Goal: Task Accomplishment & Management: Manage account settings

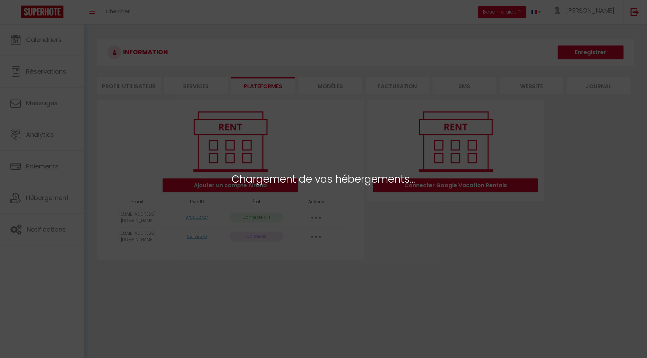
select select "37543"
select select "37544"
select select "37545"
select select "37546"
select select "37550"
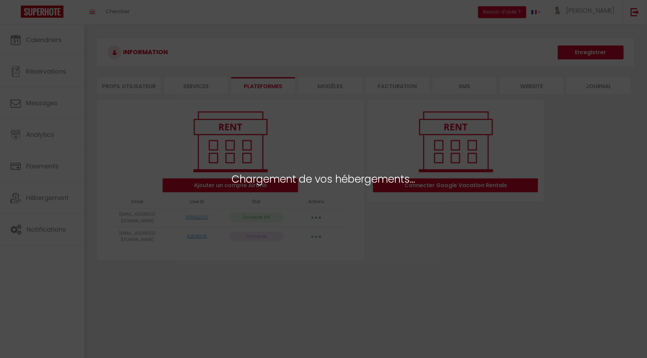
select select "37551"
select select "37552"
select select "37553"
select select "37561"
select select "37569"
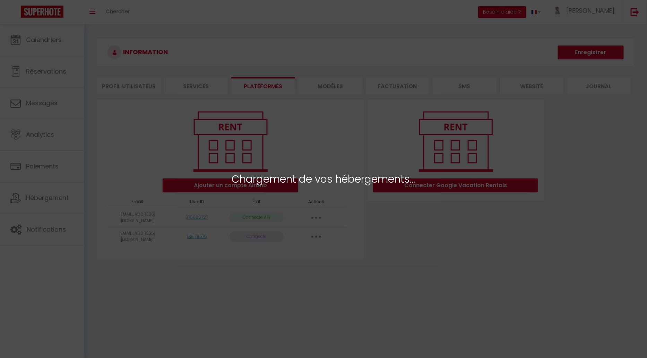
select select "37570"
select select "48160"
select select "37558"
select select "59384"
select select "59388"
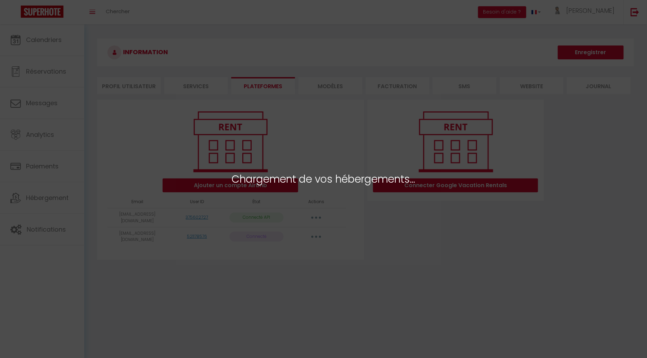
select select "62093"
select select "62203"
select select "63315"
select select "63857"
select select "64425"
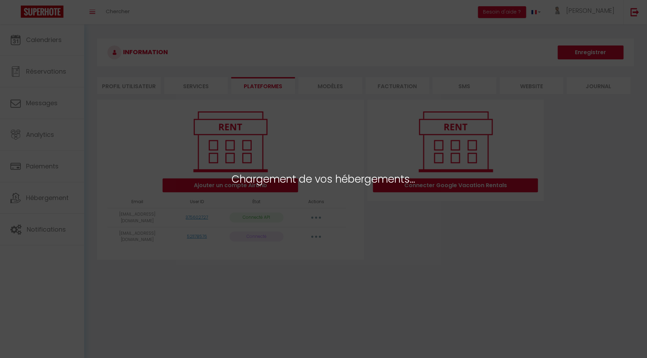
select select "66988"
select select "68248"
select select "68397"
select select "69733"
select select "70576"
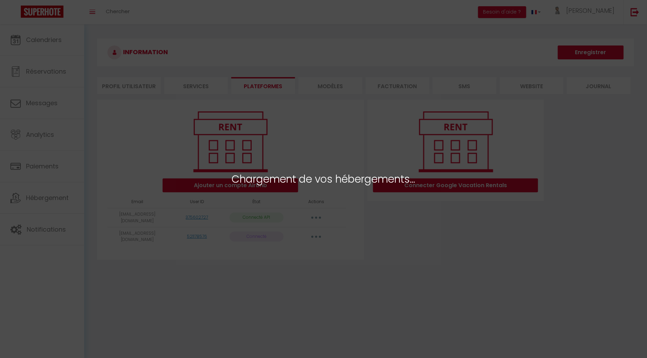
select select "71147"
select select "71209"
select select "71494"
select select "71505"
select select "72558"
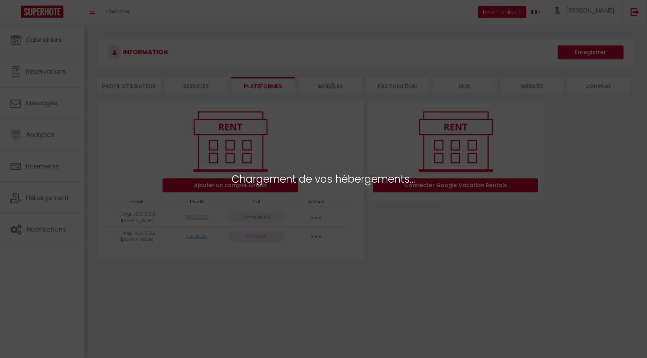
select select "72650"
select select "72657"
select select "75533"
select select "72910"
select select "72946"
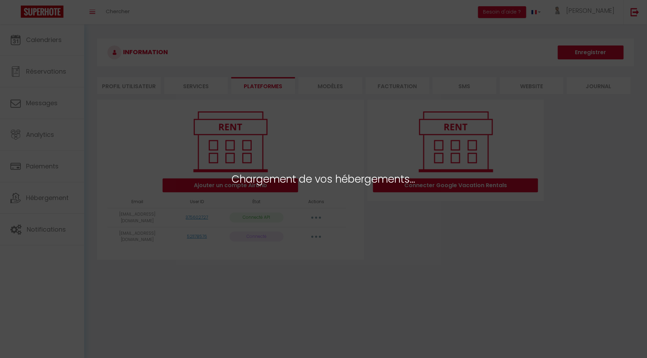
select select "73663"
select select "73847"
select select "74349"
select select "74596"
select select "74654"
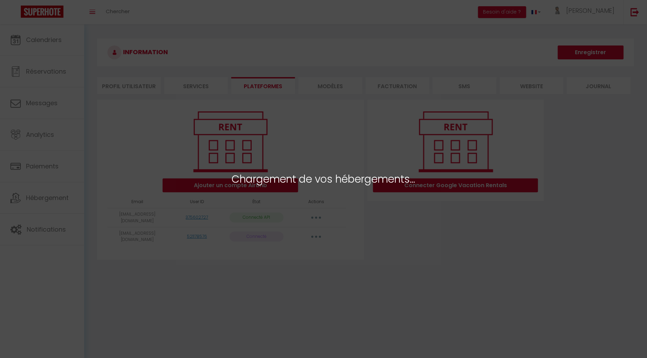
select select "74709"
select select "75191"
select select "76598"
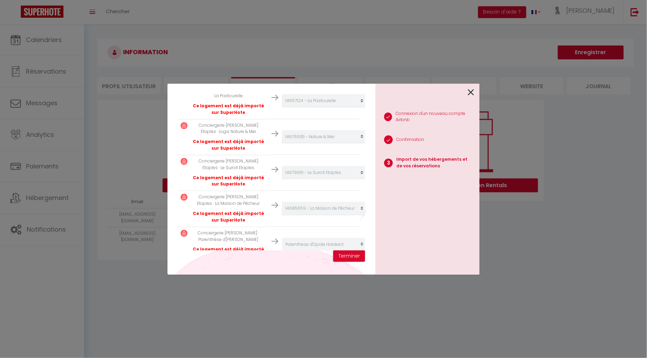
scroll to position [1532, 0]
click at [353, 256] on button "Terminer" at bounding box center [349, 256] width 32 height 12
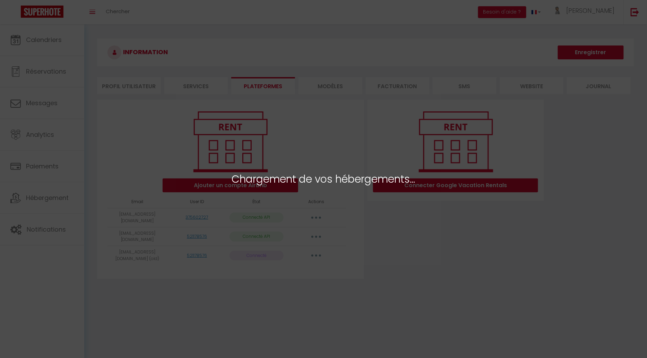
select select "37543"
select select "37544"
select select "37545"
select select "37546"
select select "37550"
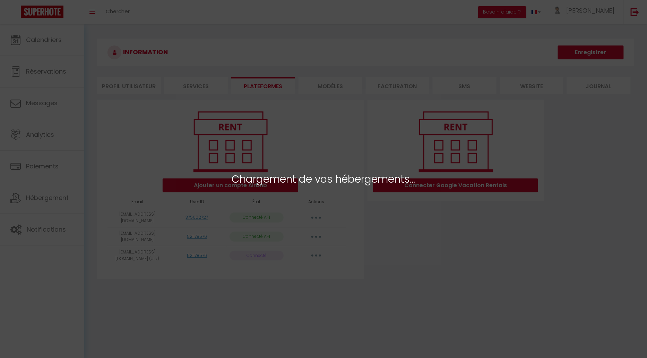
select select "37551"
select select "37552"
select select "37553"
select select "37561"
select select "37569"
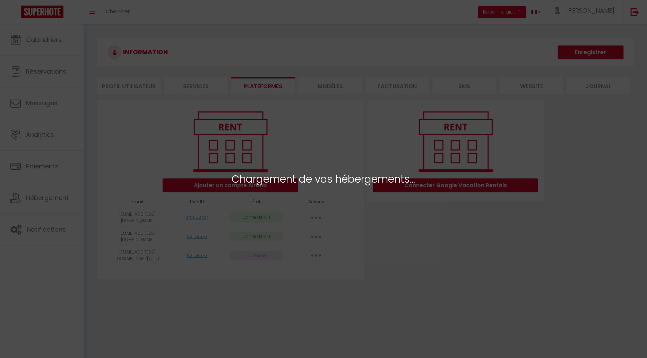
select select "37570"
select select "48160"
select select "37558"
select select "59384"
select select "59388"
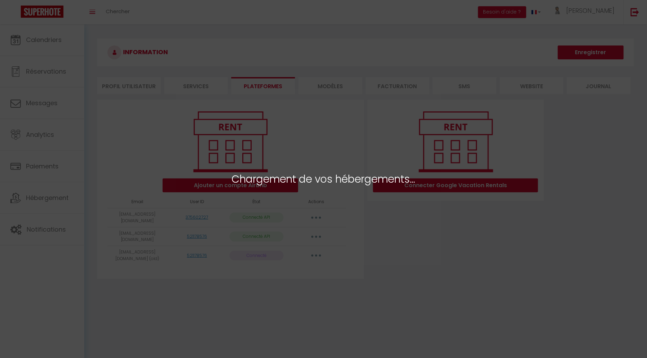
select select "62093"
select select "62203"
select select "63315"
select select "63857"
select select "64425"
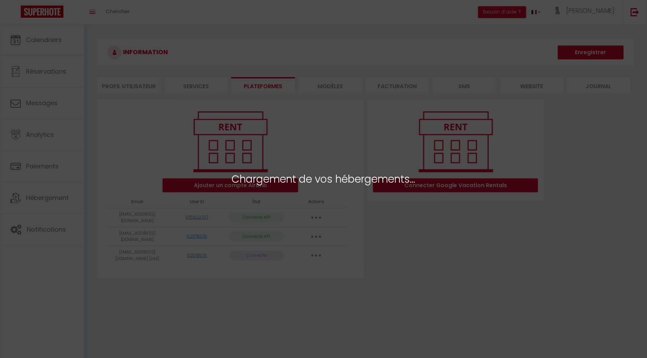
select select "66988"
select select "68248"
select select "68397"
select select "69733"
select select "70576"
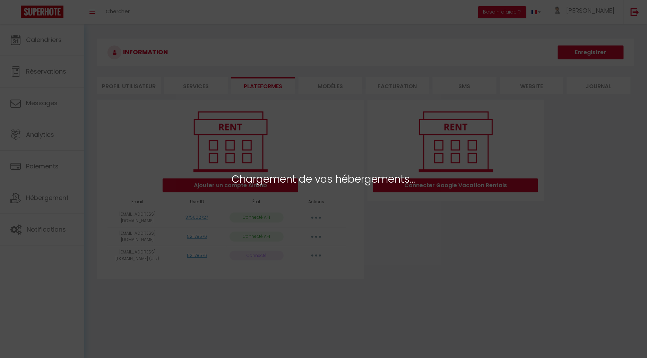
select select "71147"
select select "71209"
select select "71494"
select select "71505"
select select "72558"
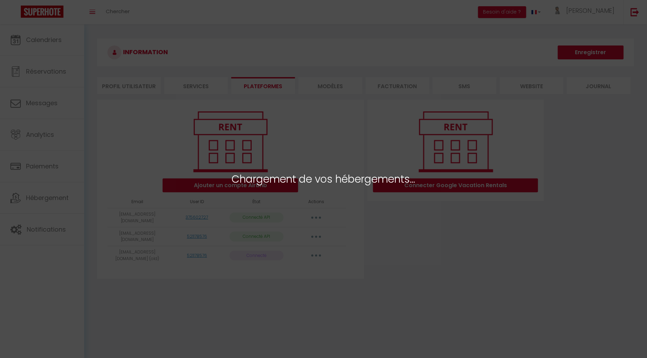
select select "72650"
select select "72657"
select select "75533"
select select "72910"
select select "72946"
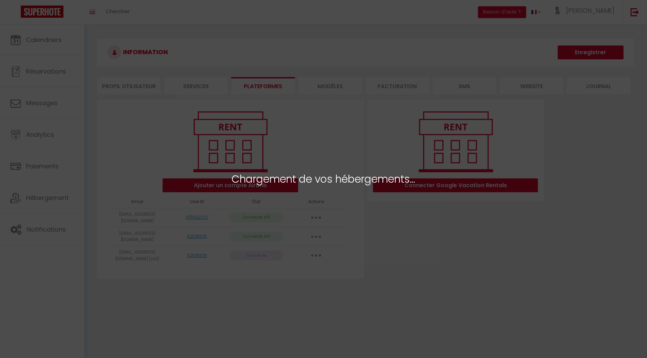
select select "73663"
select select "73847"
select select "74349"
select select "74596"
select select "74654"
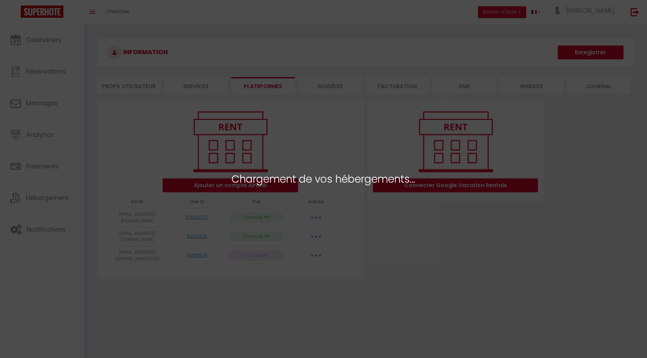
select select "74709"
select select "75191"
select select "76598"
select select "37580"
select select "39253"
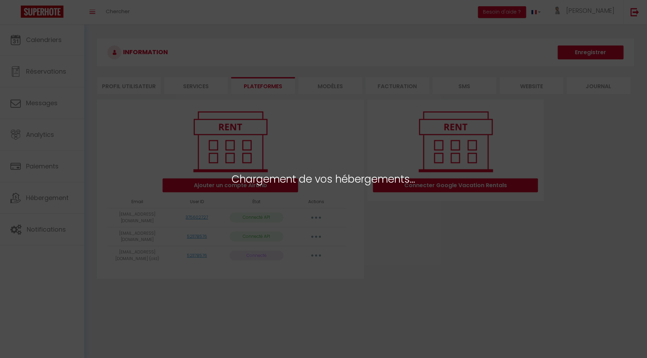
select select "42481"
select select "37805"
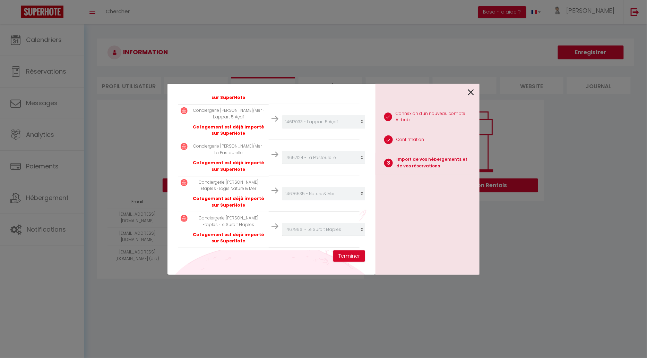
scroll to position [1675, 0]
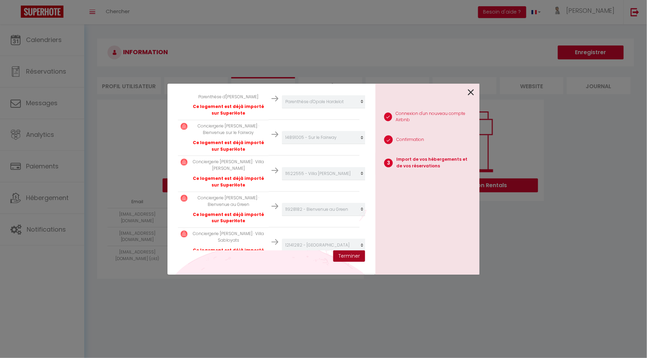
click at [351, 256] on button "Terminer" at bounding box center [349, 256] width 32 height 12
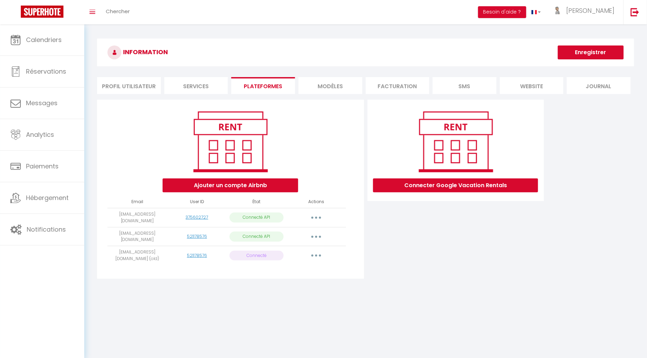
click at [318, 255] on button "button" at bounding box center [316, 255] width 19 height 11
click at [403, 271] on div "Connecter Google Vacation Rentals" at bounding box center [456, 191] width 180 height 183
click at [316, 217] on icon "button" at bounding box center [316, 217] width 2 height 2
click at [303, 259] on link "Reconnecter le compte" at bounding box center [285, 258] width 77 height 12
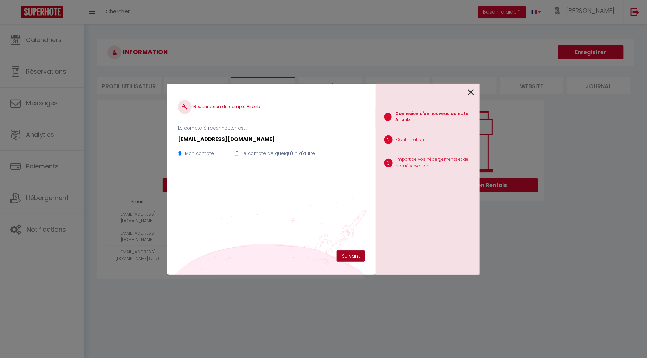
click at [354, 256] on button "Suivant" at bounding box center [351, 256] width 28 height 12
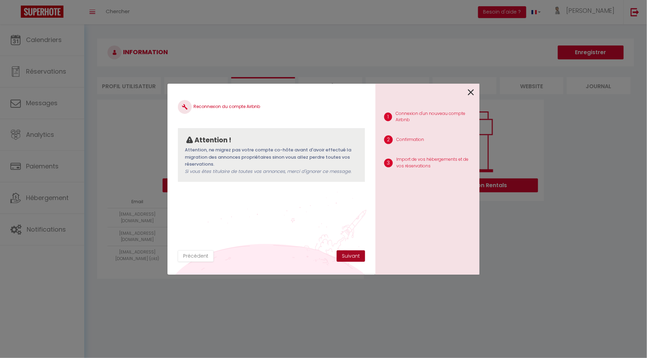
click at [354, 256] on button "Suivant" at bounding box center [351, 256] width 28 height 12
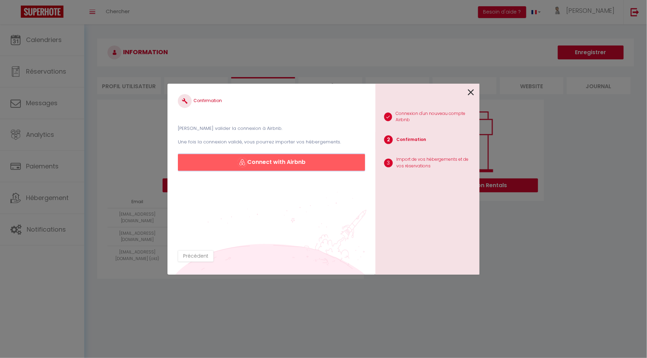
click at [273, 161] on button "Connect with Airbnb" at bounding box center [271, 162] width 187 height 17
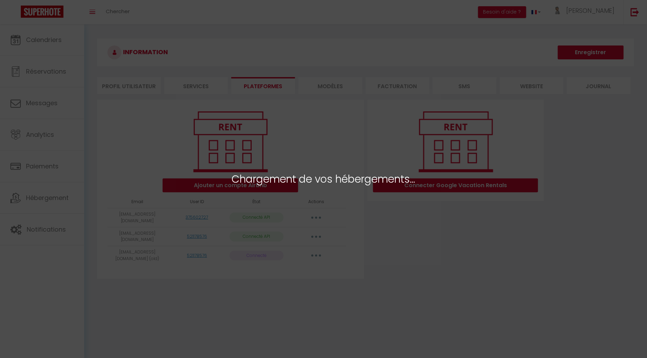
select select "37543"
select select "37544"
select select "37545"
select select "37546"
select select "37550"
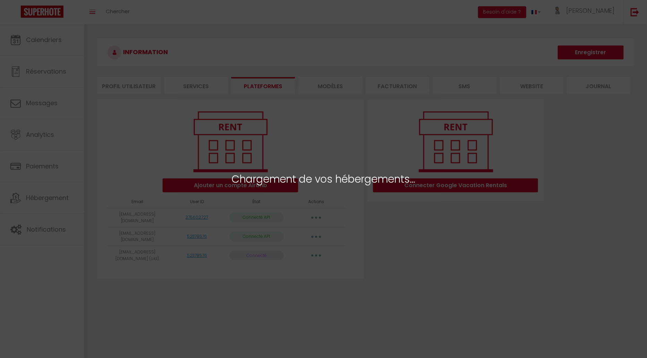
select select "37551"
select select "37552"
select select "37553"
select select "37561"
select select "37569"
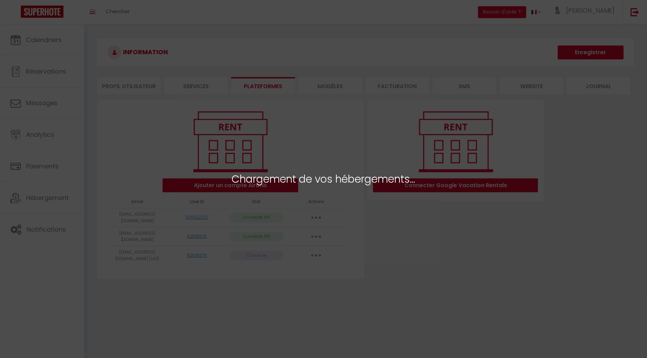
select select "37570"
select select "48160"
select select "37558"
select select "59384"
select select "59388"
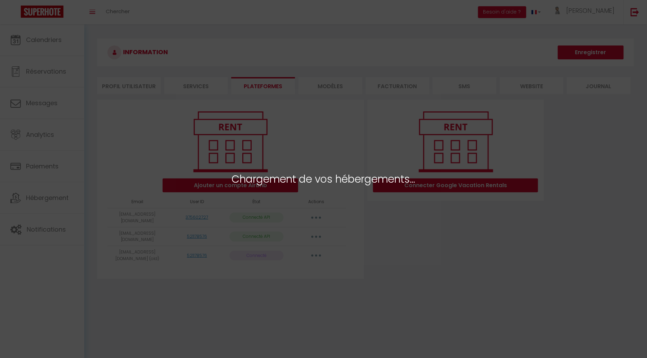
select select "62093"
select select "62203"
select select "63315"
select select "63857"
select select "64425"
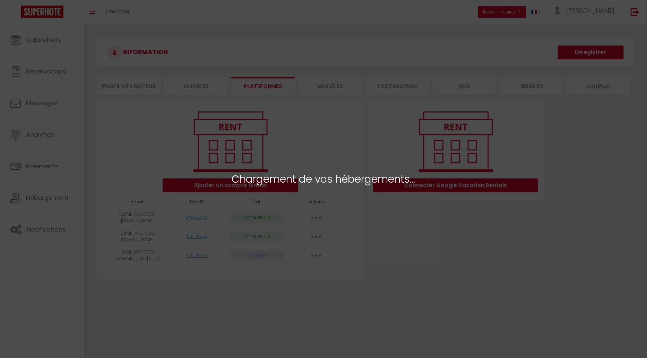
select select "66988"
select select "68248"
select select "68397"
select select "69733"
select select "70576"
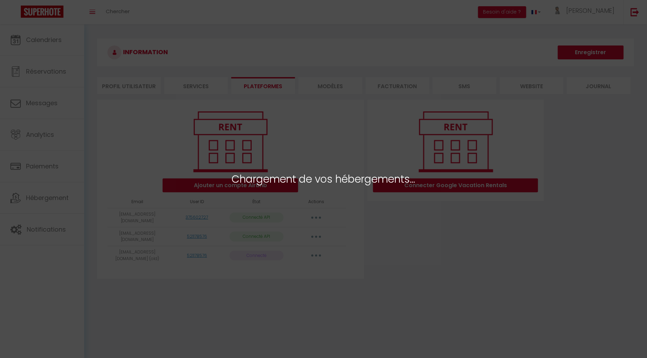
select select "71147"
select select "71209"
select select "71494"
select select "71505"
select select "72558"
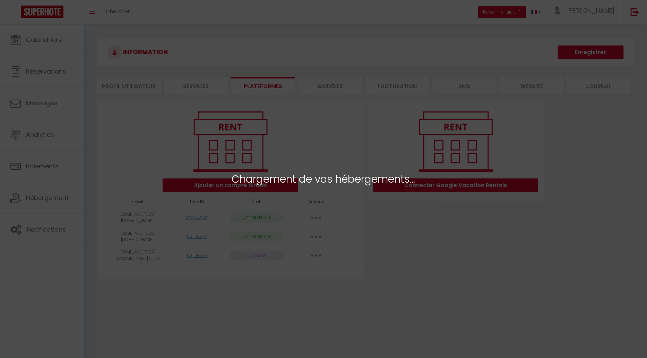
select select "72650"
select select "72657"
select select "75533"
select select "72910"
select select "72946"
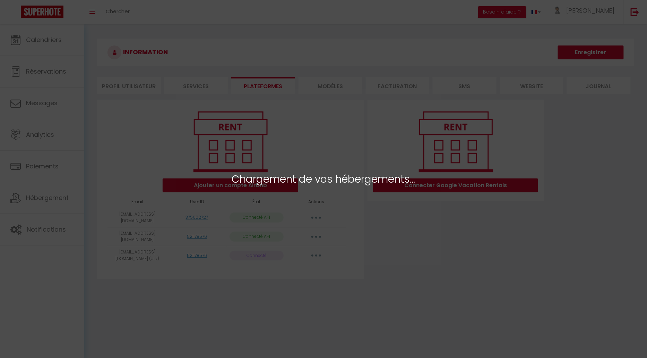
select select "73663"
select select "73847"
select select "74349"
select select "74596"
select select "74654"
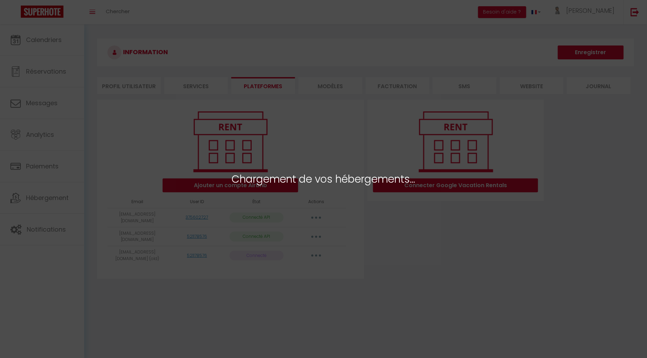
select select "74709"
select select "75191"
select select "76598"
select select "37580"
select select "39253"
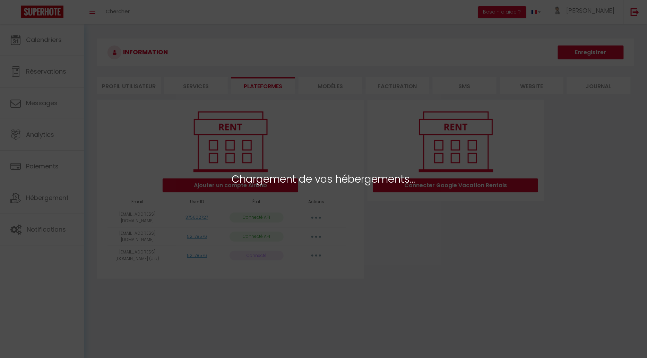
select select "42481"
select select "37805"
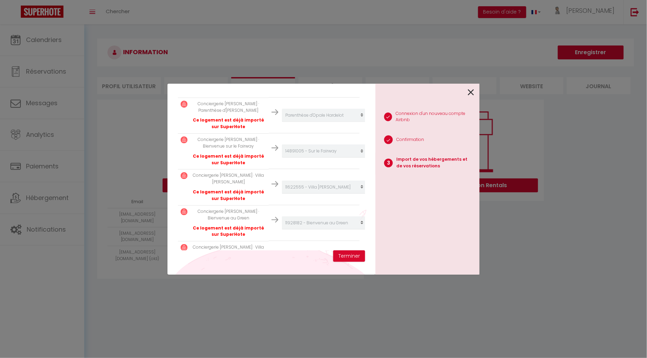
scroll to position [1675, 0]
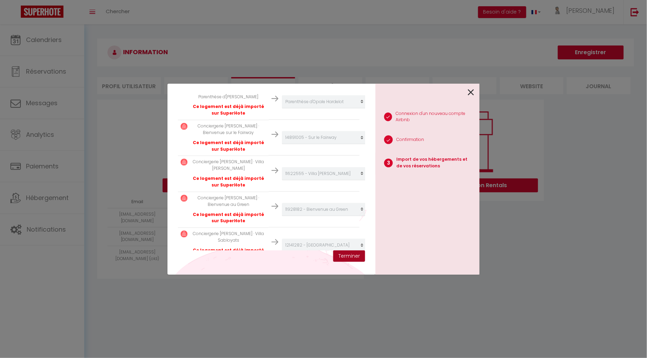
click at [351, 256] on button "Terminer" at bounding box center [349, 256] width 32 height 12
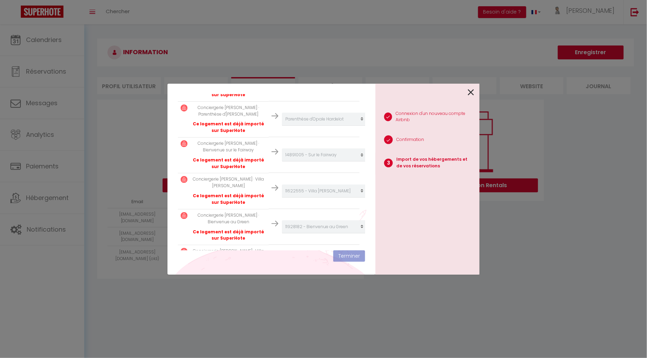
scroll to position [1692, 0]
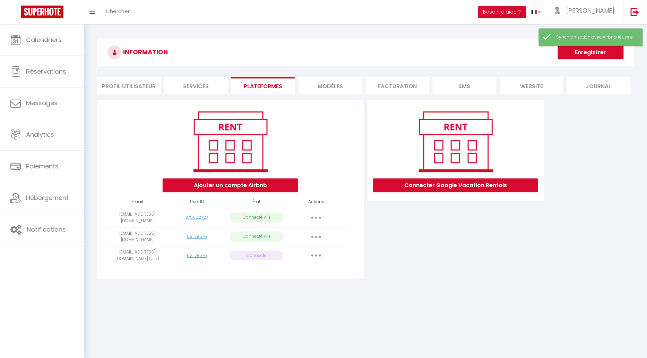
click at [315, 255] on icon "button" at bounding box center [316, 255] width 2 height 2
click at [317, 235] on icon "button" at bounding box center [316, 236] width 2 height 2
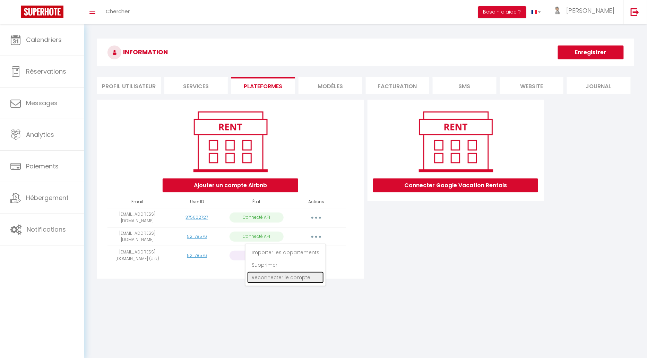
click at [304, 278] on link "Reconnecter le compte" at bounding box center [285, 277] width 77 height 12
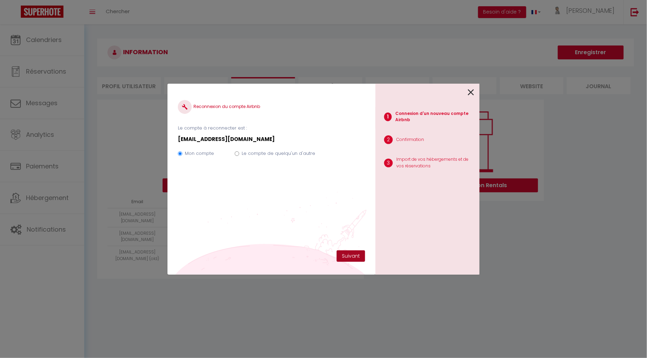
click at [355, 255] on button "Suivant" at bounding box center [351, 256] width 28 height 12
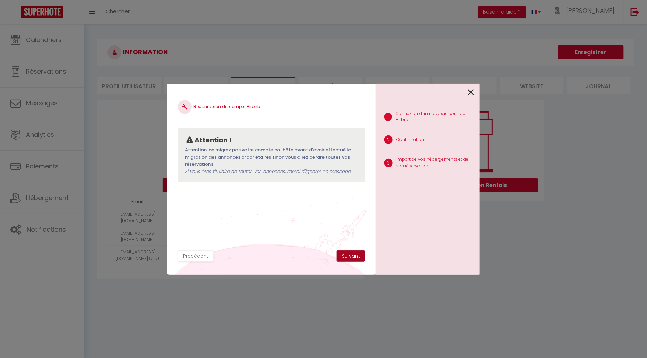
click at [355, 255] on button "Suivant" at bounding box center [351, 256] width 28 height 12
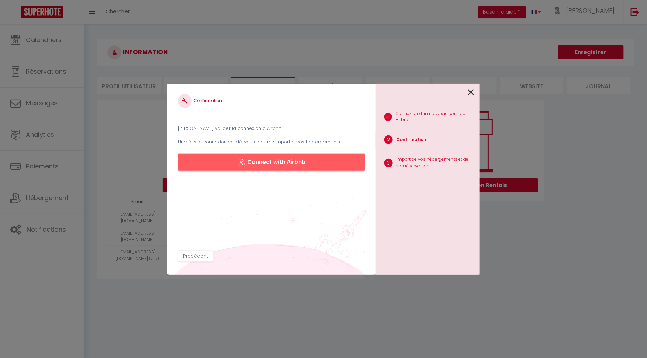
click at [276, 158] on button "Connect with Airbnb" at bounding box center [271, 162] width 187 height 17
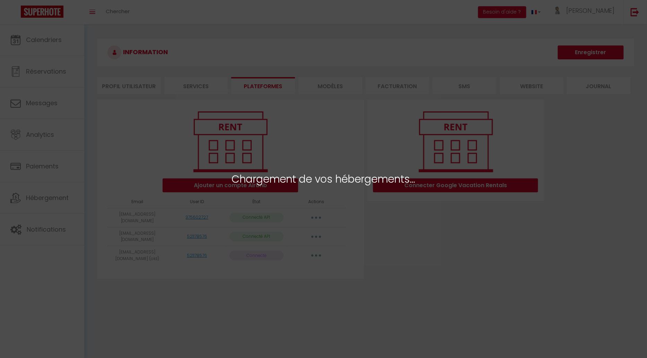
select select "37543"
select select "37544"
select select "37545"
select select "37546"
select select "37550"
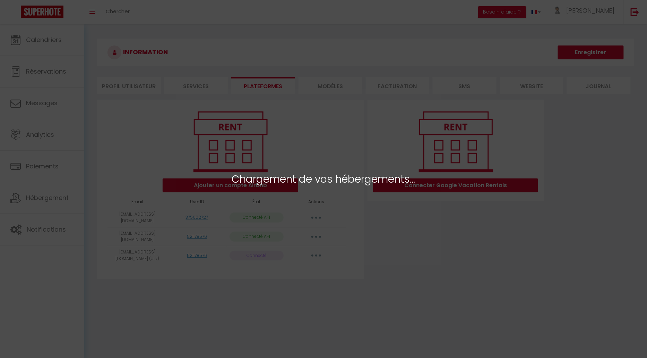
select select "37551"
select select "37552"
select select "37553"
select select "37561"
select select "37569"
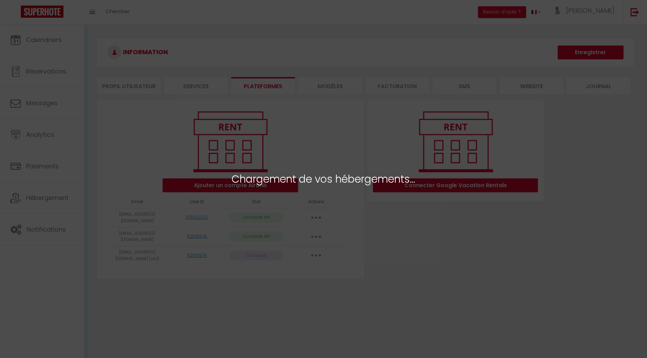
select select "37570"
select select "48160"
select select "37558"
select select "59384"
select select "59388"
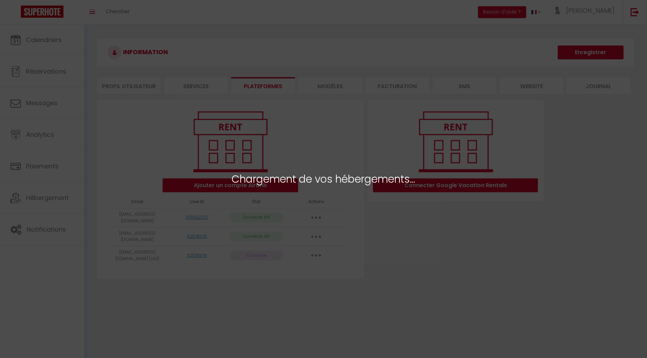
select select "62093"
select select "62203"
select select "63315"
select select "63857"
select select "64425"
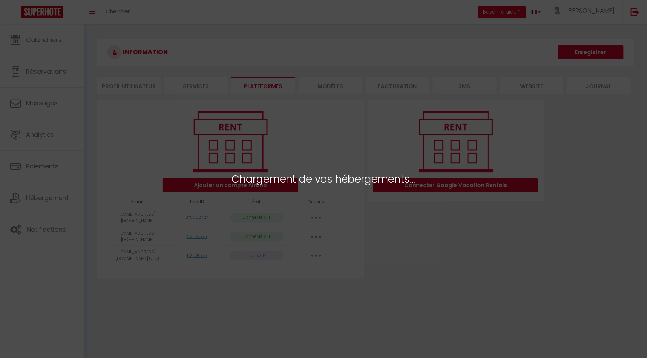
select select "66988"
select select "68248"
select select "68397"
select select "69733"
select select "70576"
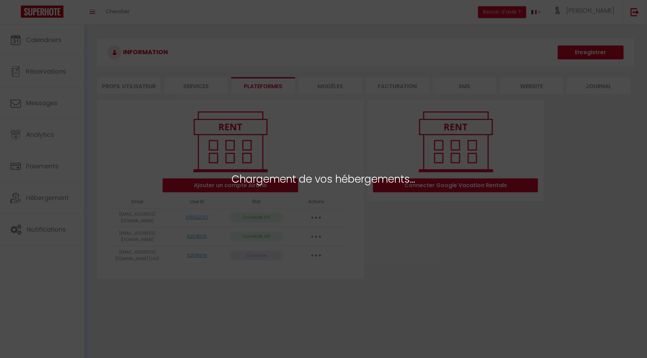
select select "71147"
select select "71209"
select select "71494"
select select "71505"
select select "72558"
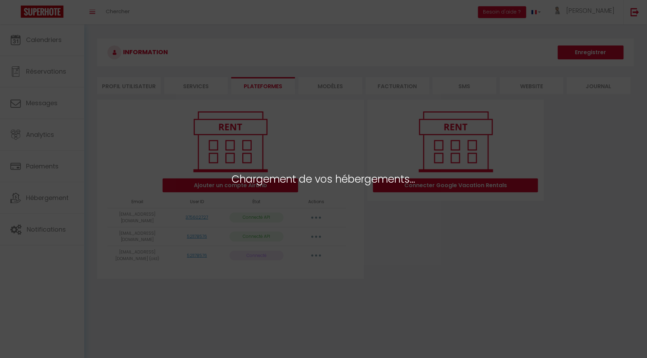
select select "72650"
select select "72657"
select select "75533"
select select "72910"
select select "72946"
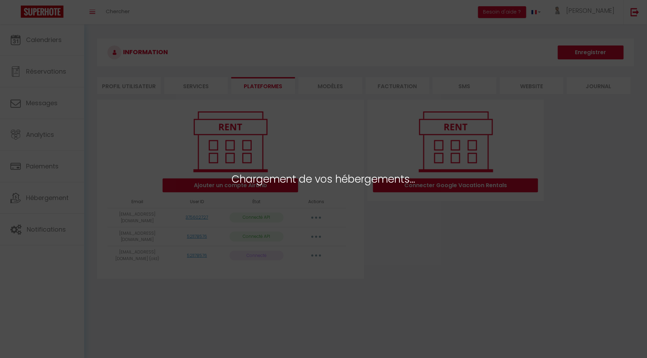
select select "73663"
select select "73847"
select select "74349"
select select "74596"
select select "74654"
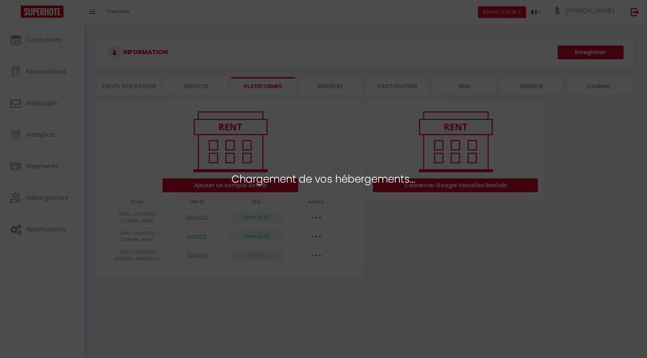
select select "74709"
select select "75191"
select select "76598"
select select "37580"
select select "39253"
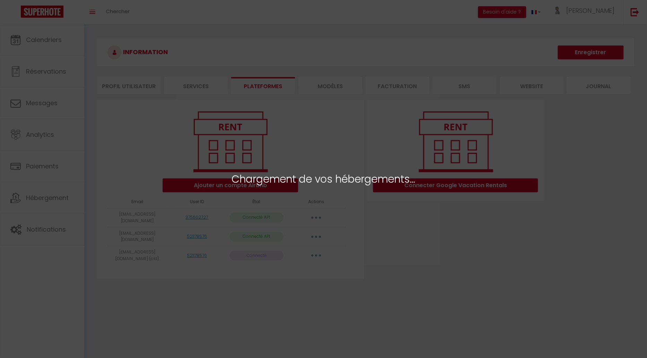
select select "42481"
select select "37805"
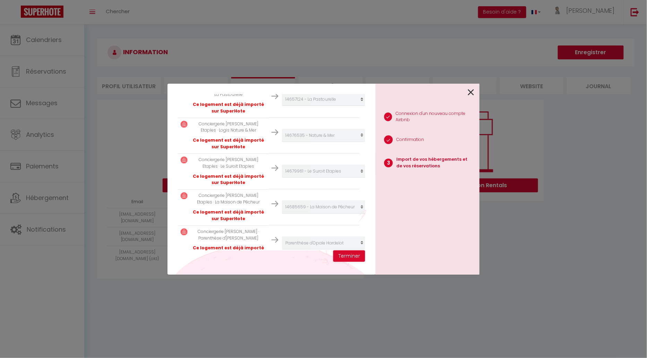
scroll to position [1675, 0]
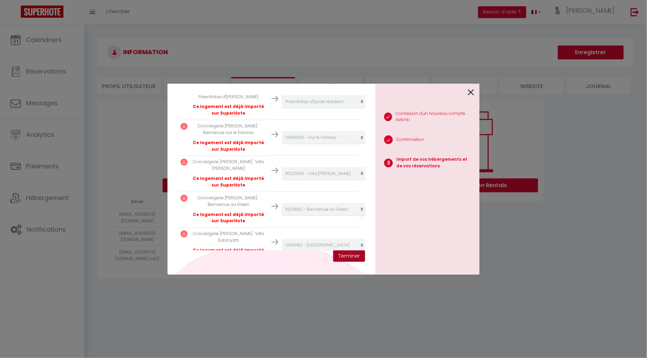
click at [344, 255] on button "Terminer" at bounding box center [349, 256] width 32 height 12
